Goal: Information Seeking & Learning: Learn about a topic

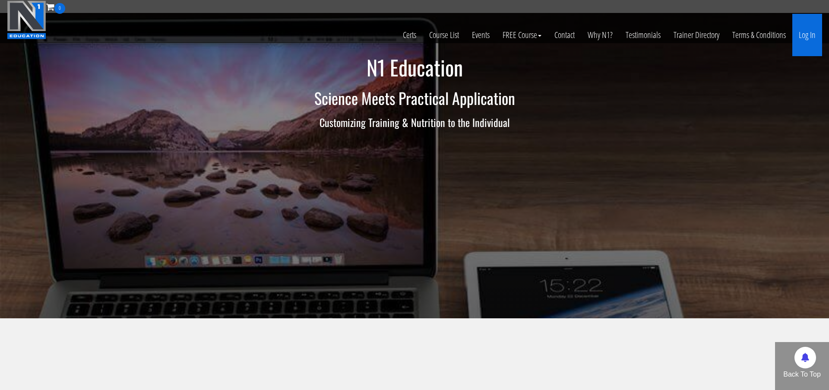
click at [805, 41] on link "Log In" at bounding box center [807, 35] width 30 height 42
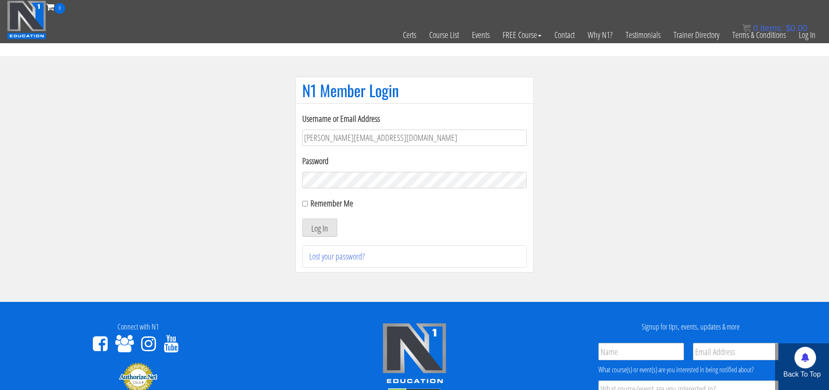
type input "[PERSON_NAME][EMAIL_ADDRESS][DOMAIN_NAME]"
click at [319, 227] on button "Log In" at bounding box center [319, 227] width 35 height 18
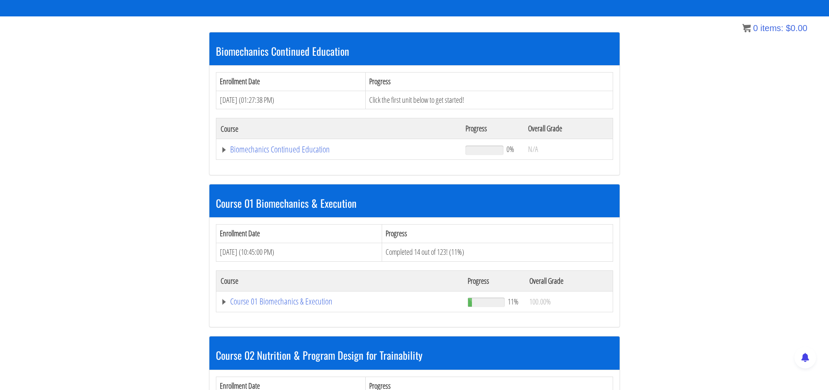
scroll to position [170, 0]
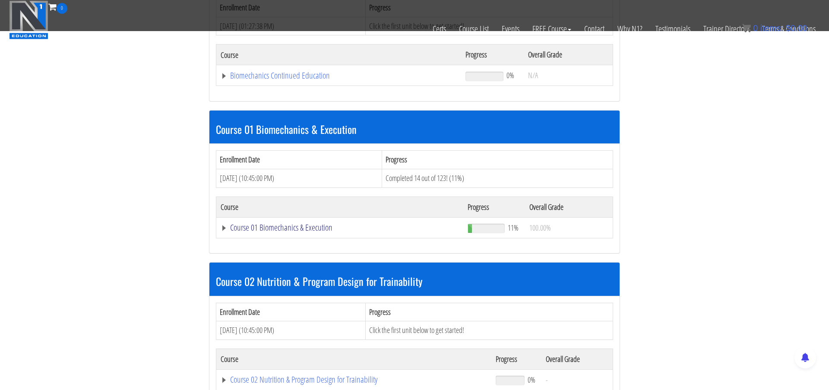
click at [271, 227] on link "Course 01 Biomechanics & Execution" at bounding box center [340, 227] width 238 height 9
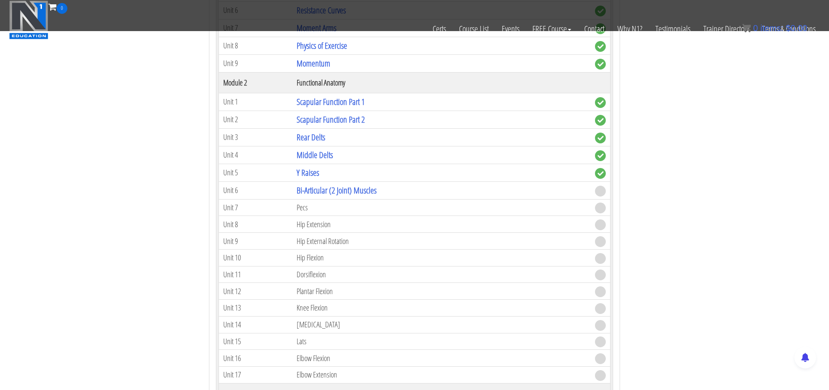
scroll to position [519, 0]
click at [330, 186] on link "Bi-Articular (2 Joint) Muscles" at bounding box center [337, 189] width 80 height 12
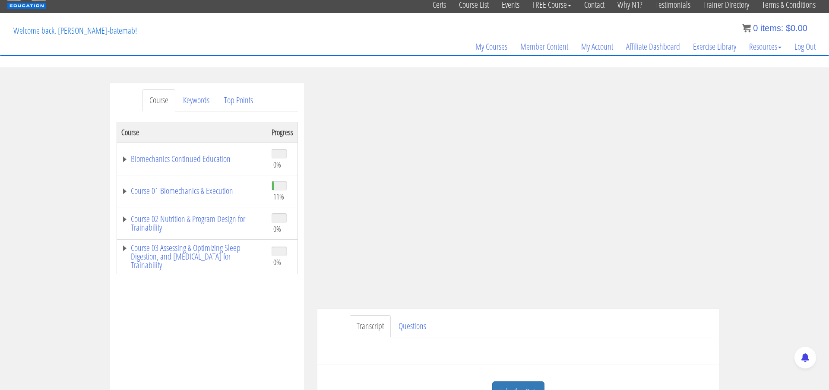
scroll to position [30, 0]
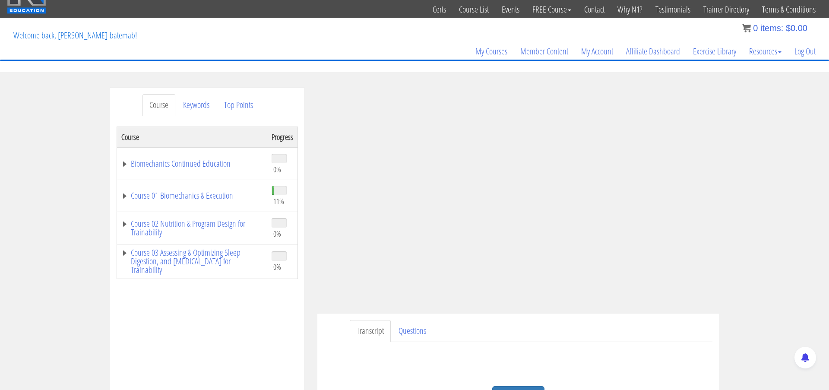
scroll to position [24, 0]
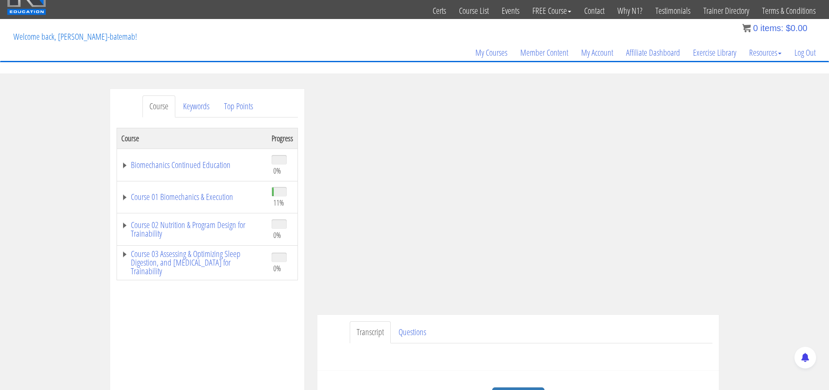
click at [783, 232] on div "Course Keywords Top Points Course Progress Biomechanics Continued Education 0% …" at bounding box center [414, 333] width 829 height 488
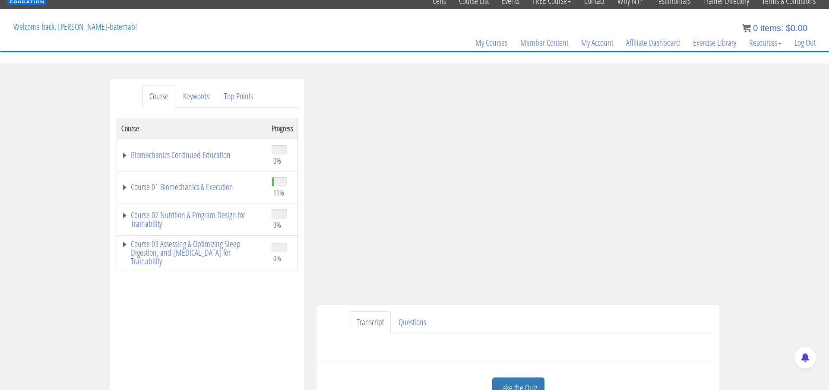
scroll to position [35, 0]
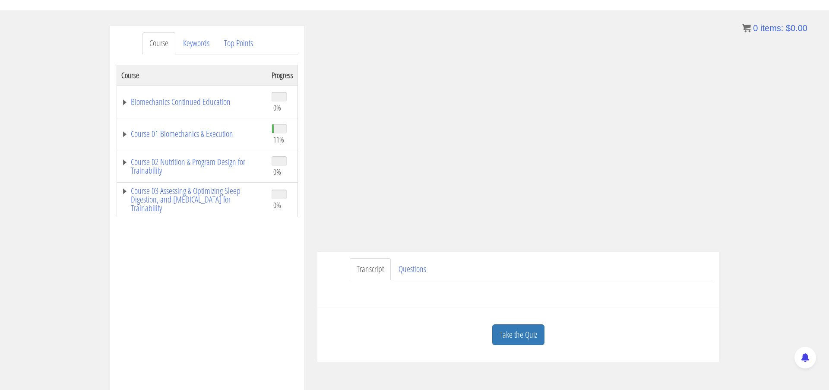
scroll to position [87, 0]
click at [510, 338] on link "Take the Quiz" at bounding box center [518, 334] width 52 height 21
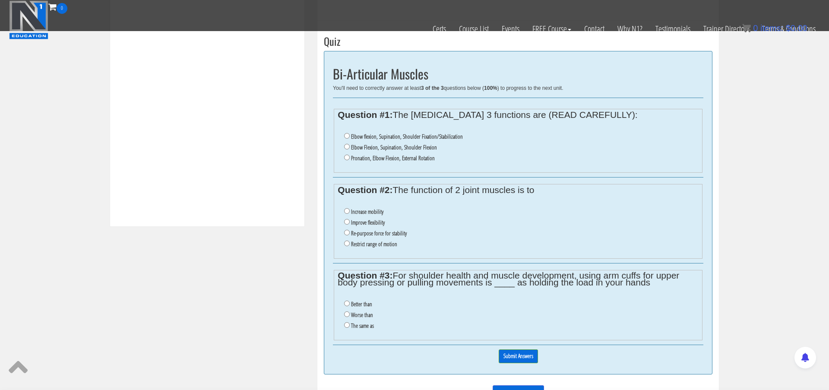
scroll to position [314, 0]
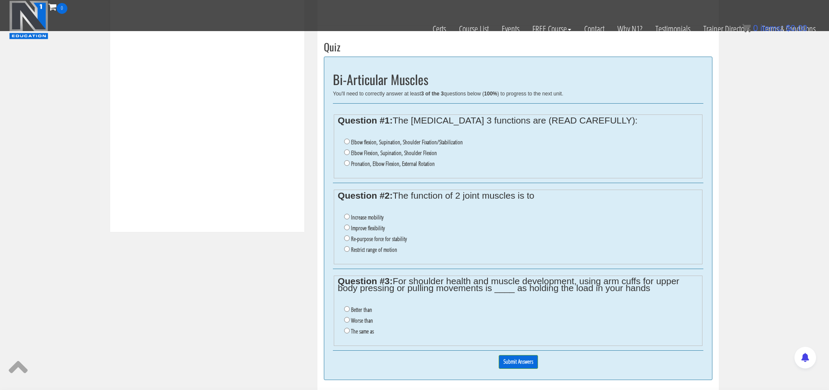
click at [346, 235] on input "Re-purpose force for stability" at bounding box center [347, 238] width 6 height 6
radio input "true"
click at [346, 317] on input "Worse than" at bounding box center [347, 320] width 6 height 6
radio input "true"
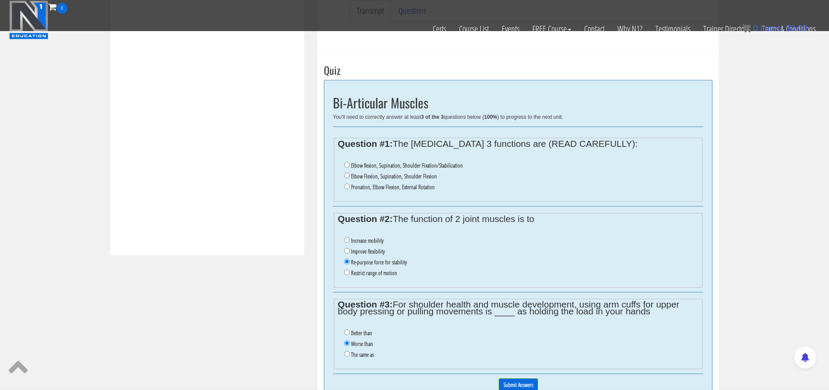
scroll to position [290, 0]
click at [347, 176] on input "Elbow Flexion, Supination, Shoulder Flexion" at bounding box center [347, 177] width 6 height 6
radio input "true"
click at [534, 379] on input "Submit Answers" at bounding box center [518, 385] width 39 height 13
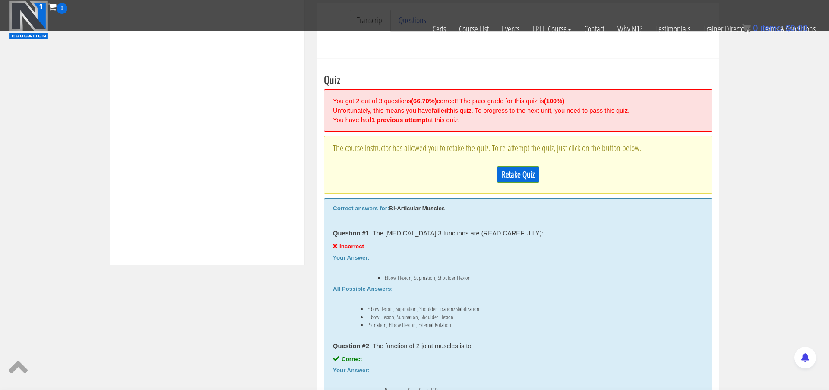
scroll to position [303, 0]
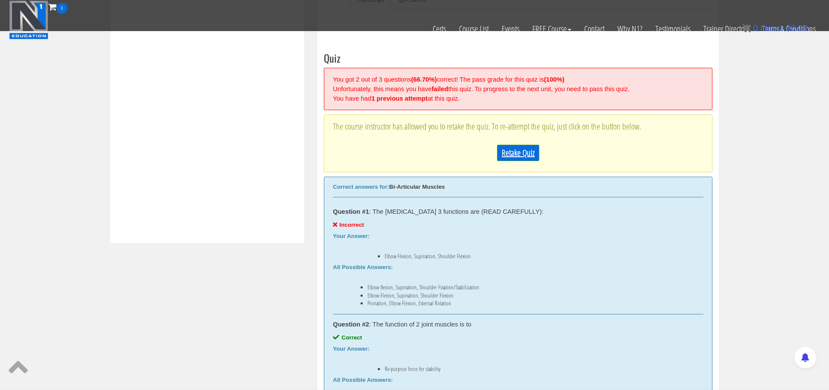
click at [515, 154] on link "Retake Quiz" at bounding box center [518, 153] width 42 height 16
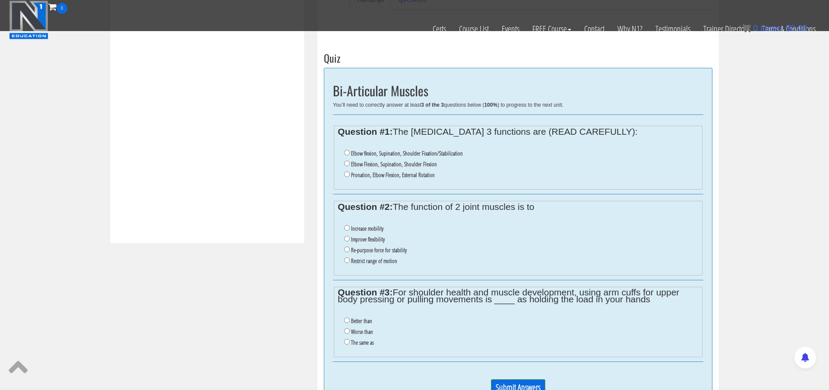
click at [345, 151] on input "Elbow flexion, Supination, Shoulder Fixation/Stabilization" at bounding box center [347, 153] width 6 height 6
radio input "true"
click at [345, 246] on input "Re-purpose force for stability" at bounding box center [347, 249] width 6 height 6
radio input "true"
click at [347, 328] on input "Worse than" at bounding box center [347, 331] width 6 height 6
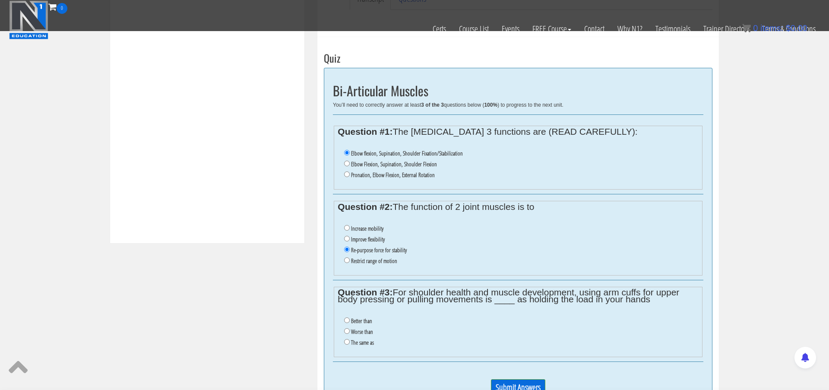
radio input "true"
click at [511, 379] on input "Submit Answers" at bounding box center [518, 387] width 54 height 16
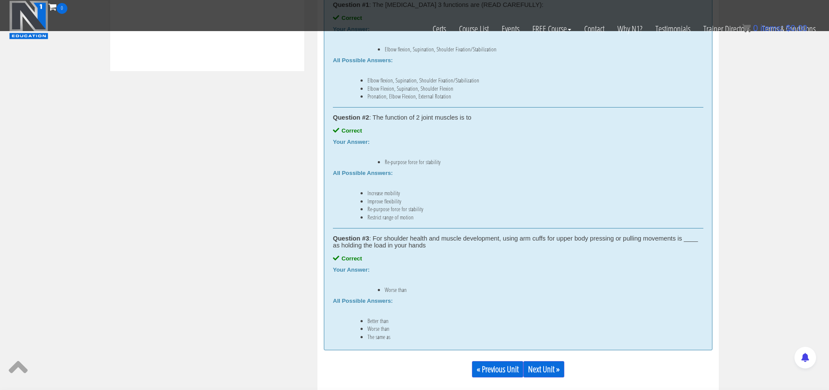
scroll to position [475, 0]
click at [547, 370] on link "Next Unit »" at bounding box center [543, 368] width 41 height 16
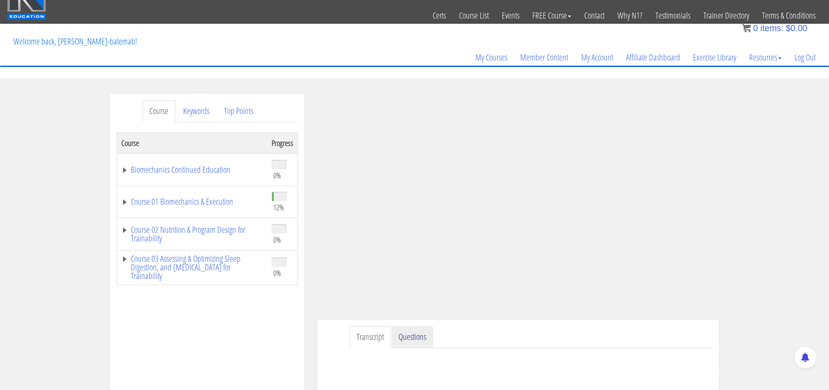
scroll to position [19, 0]
